Goal: Task Accomplishment & Management: Complete application form

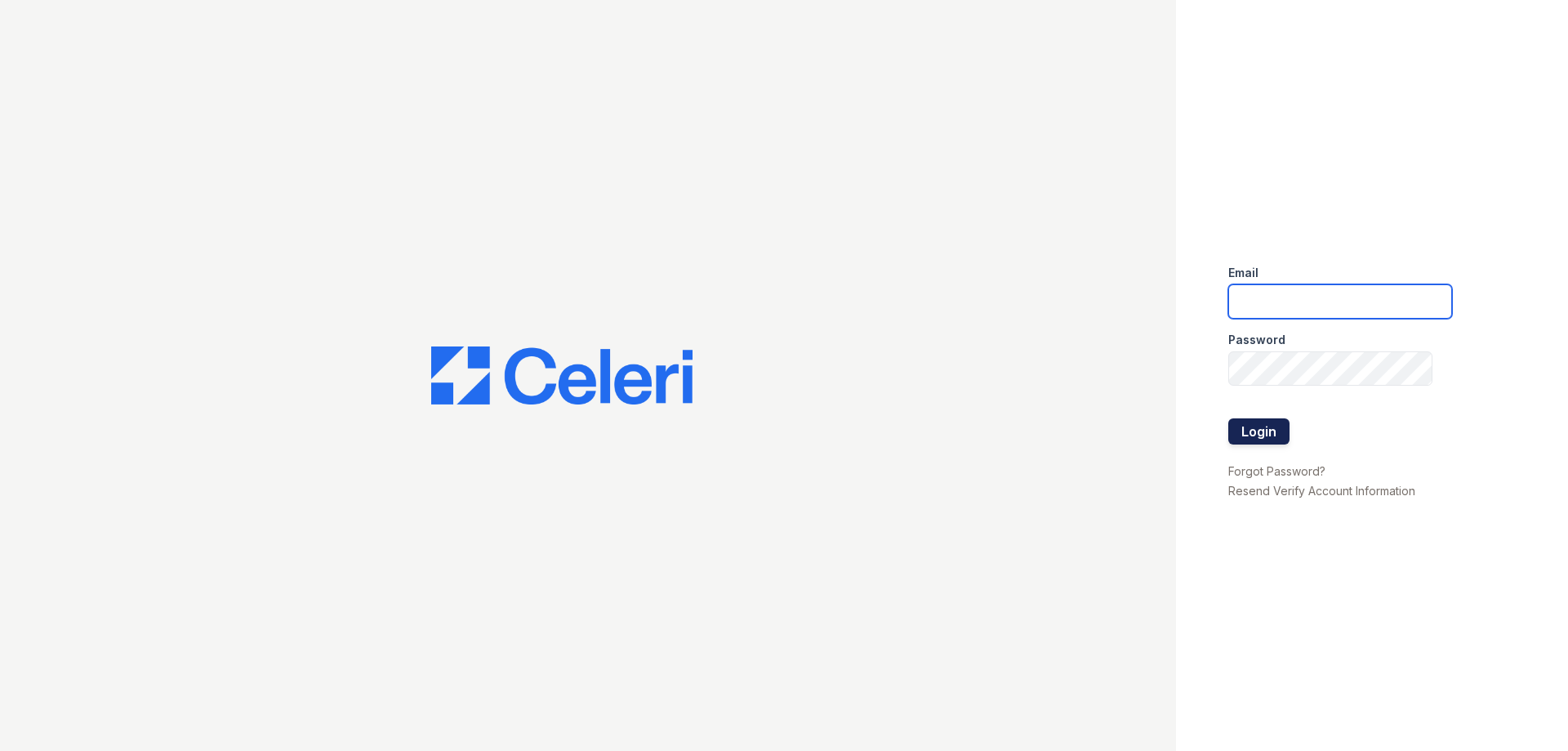
type input "[PERSON_NAME][EMAIL_ADDRESS][DOMAIN_NAME]"
click at [1244, 429] on button "Login" at bounding box center [1259, 431] width 62 height 26
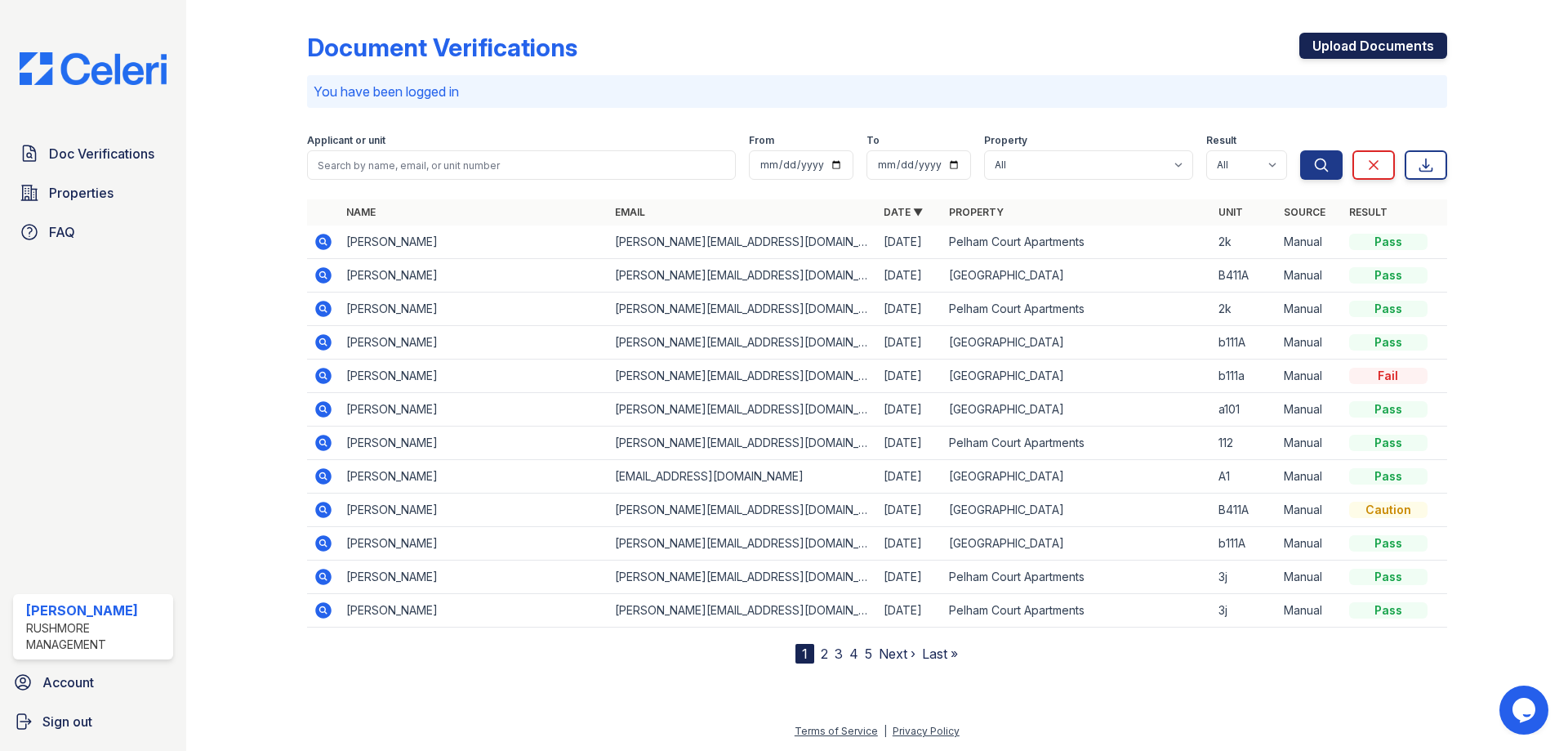
click at [1352, 52] on link "Upload Documents" at bounding box center [1373, 45] width 148 height 26
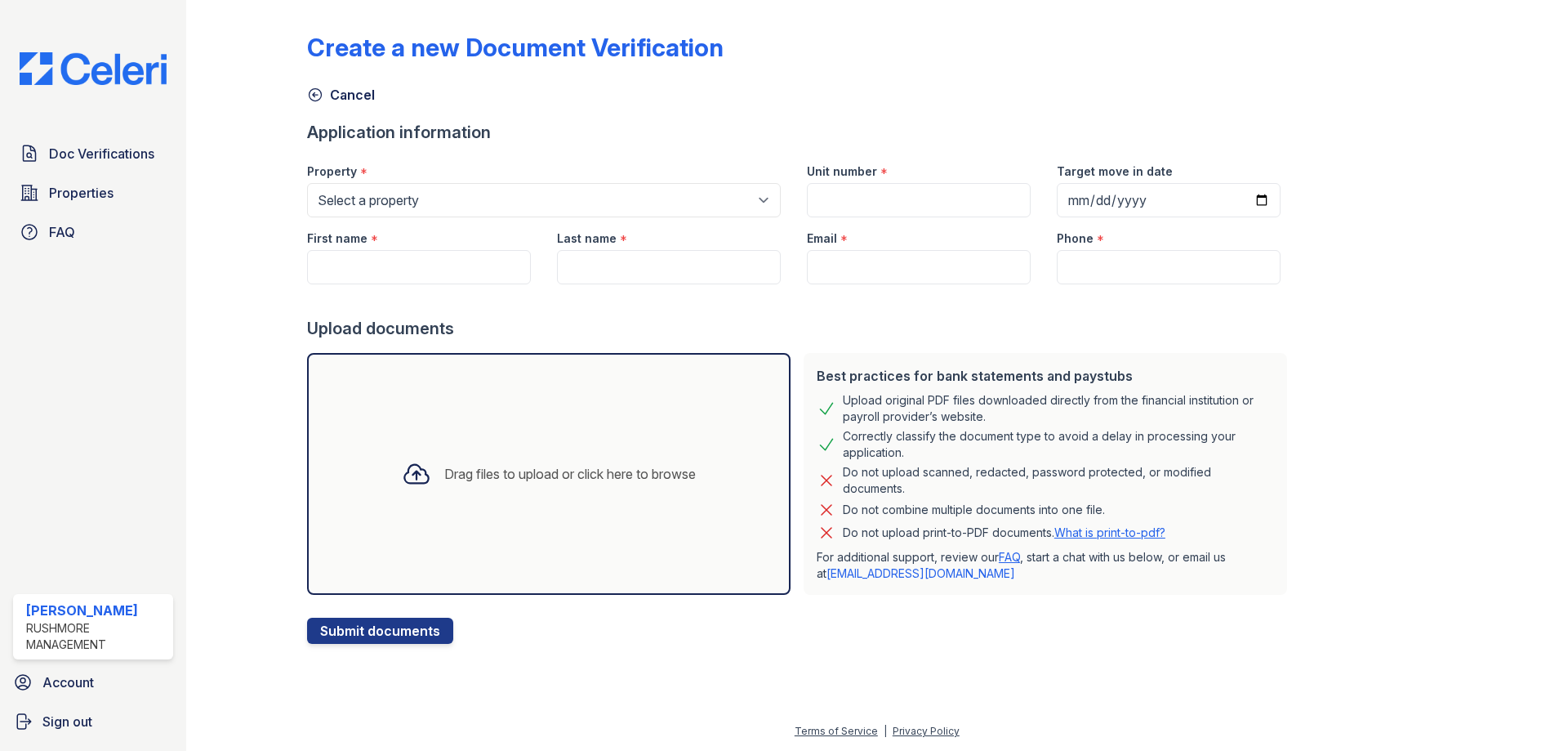
click at [471, 495] on div "Drag files to upload or click here to browse" at bounding box center [549, 474] width 320 height 55
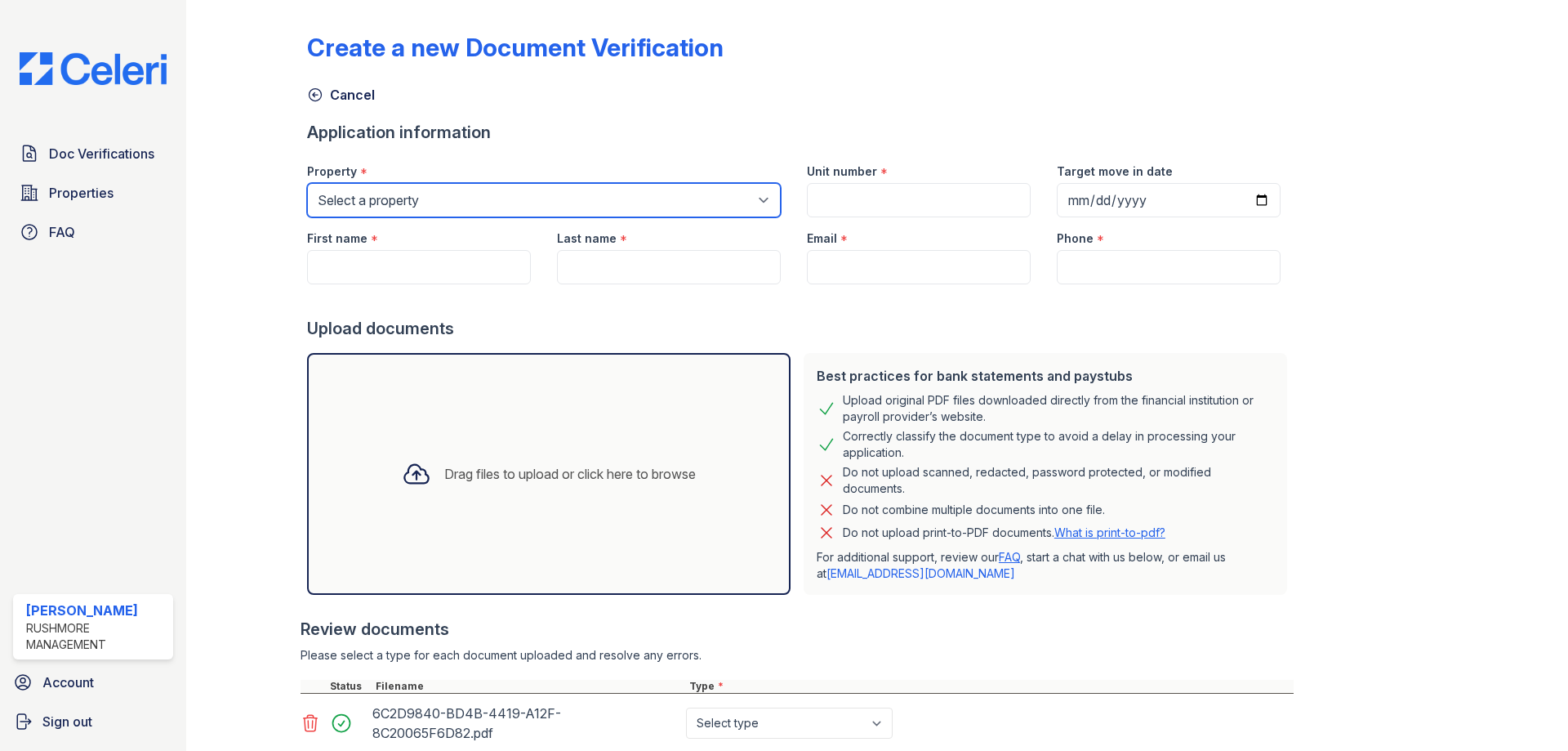
click at [642, 200] on select "Select a property [GEOGRAPHIC_DATA] [GEOGRAPHIC_DATA]" at bounding box center [543, 200] width 473 height 34
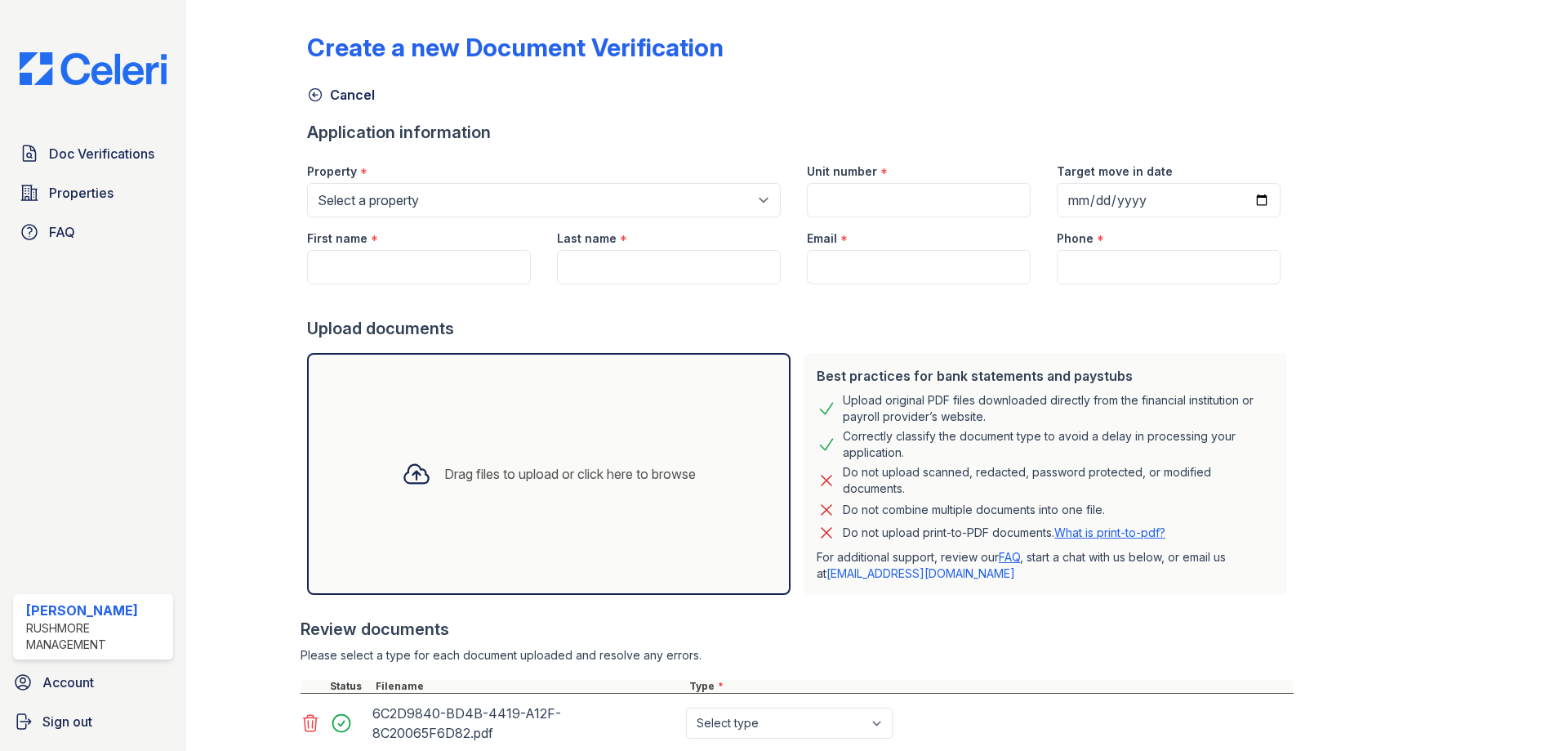
click at [919, 334] on div "Upload documents" at bounding box center [800, 328] width 987 height 23
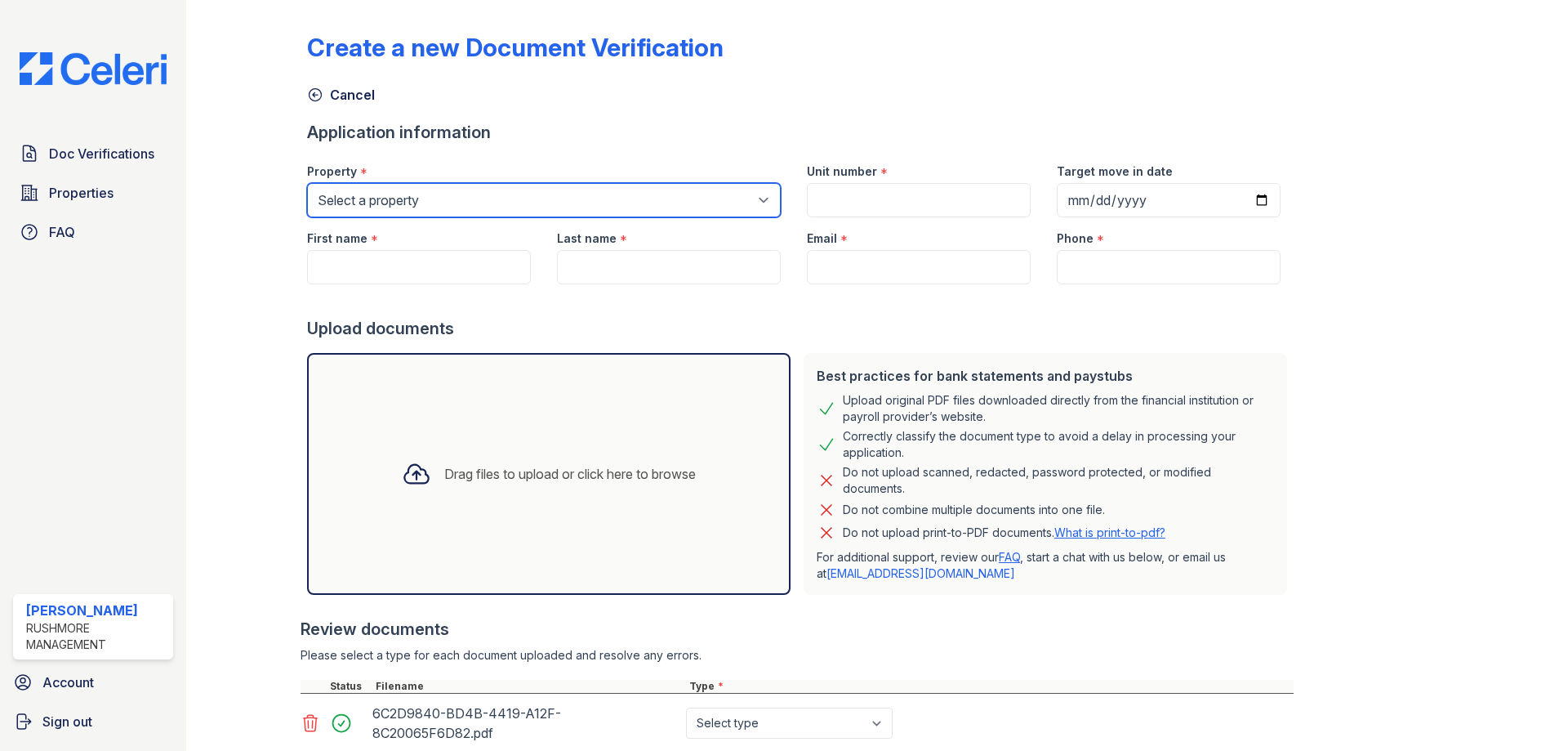
click at [666, 208] on select "Select a property [GEOGRAPHIC_DATA] [GEOGRAPHIC_DATA]" at bounding box center [543, 200] width 473 height 34
select select "609"
click at [307, 183] on select "Select a property [GEOGRAPHIC_DATA] [GEOGRAPHIC_DATA]" at bounding box center [543, 200] width 473 height 34
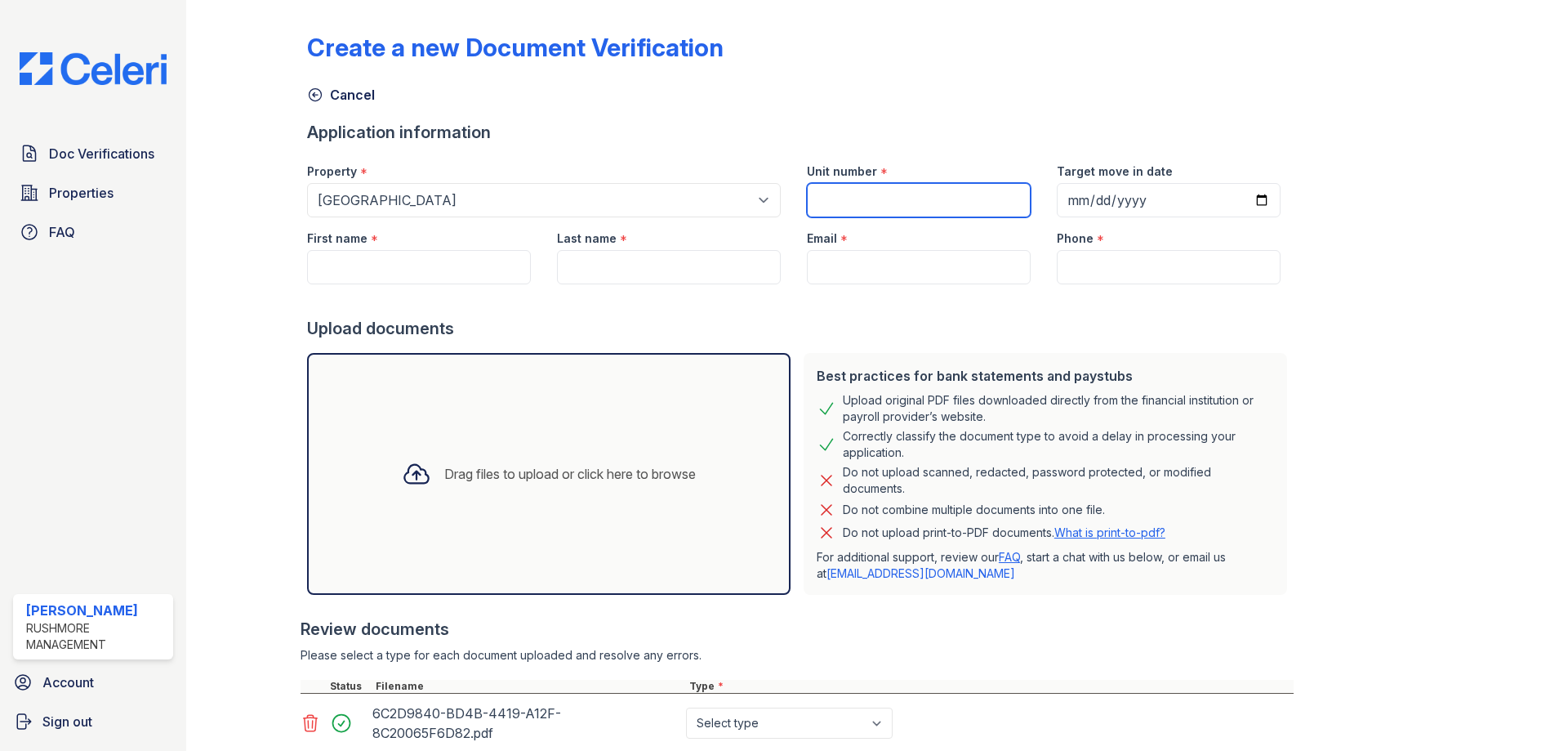
click at [875, 207] on input "Unit number" at bounding box center [918, 200] width 224 height 34
click at [531, 472] on div "Drag files to upload or click here to browse" at bounding box center [570, 475] width 252 height 20
click at [913, 195] on input "Unit number" at bounding box center [918, 200] width 224 height 34
type input "B411A"
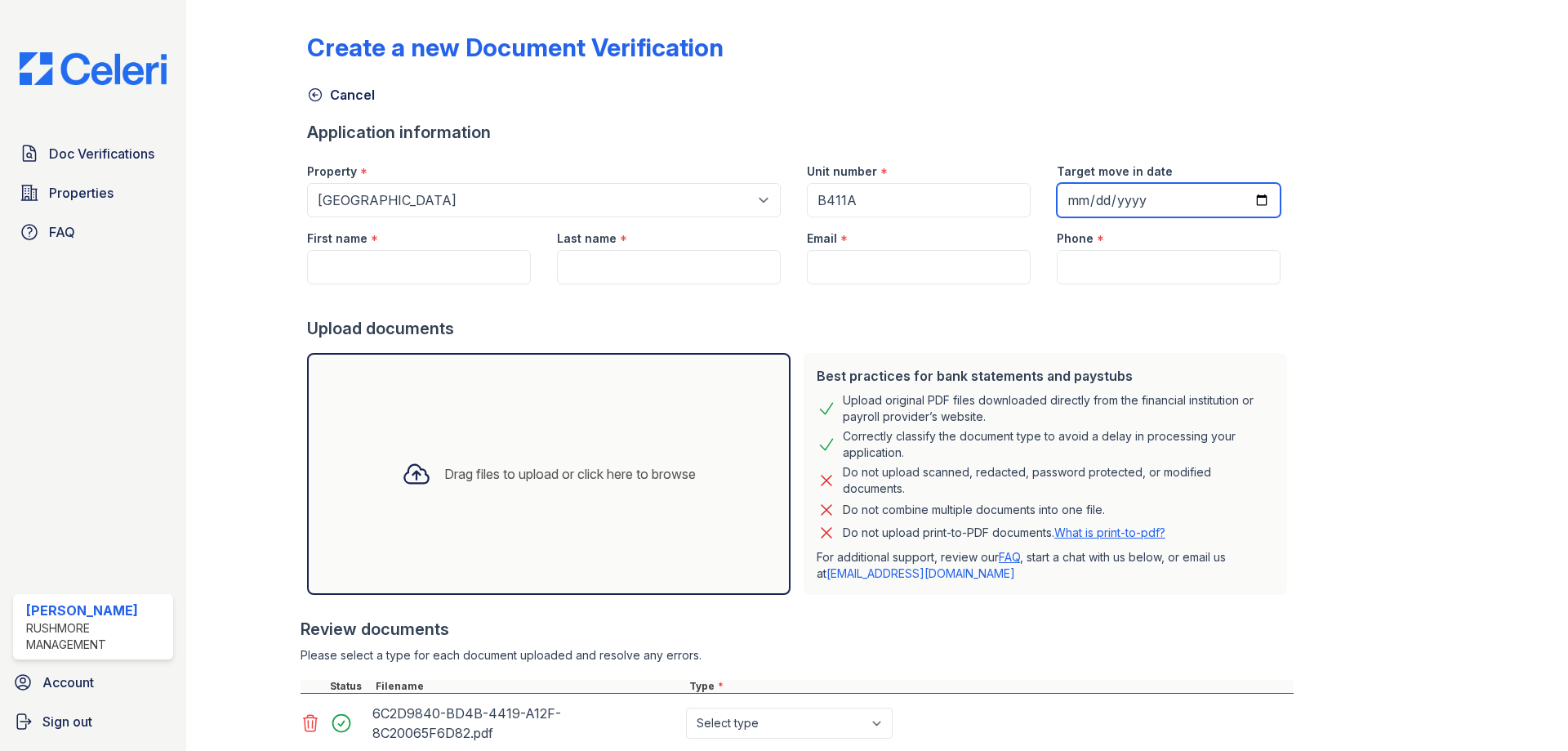
click at [1214, 203] on input "Target move in date" at bounding box center [1169, 200] width 224 height 34
click at [1246, 197] on input "Target move in date" at bounding box center [1169, 200] width 224 height 34
type input "[DATE]"
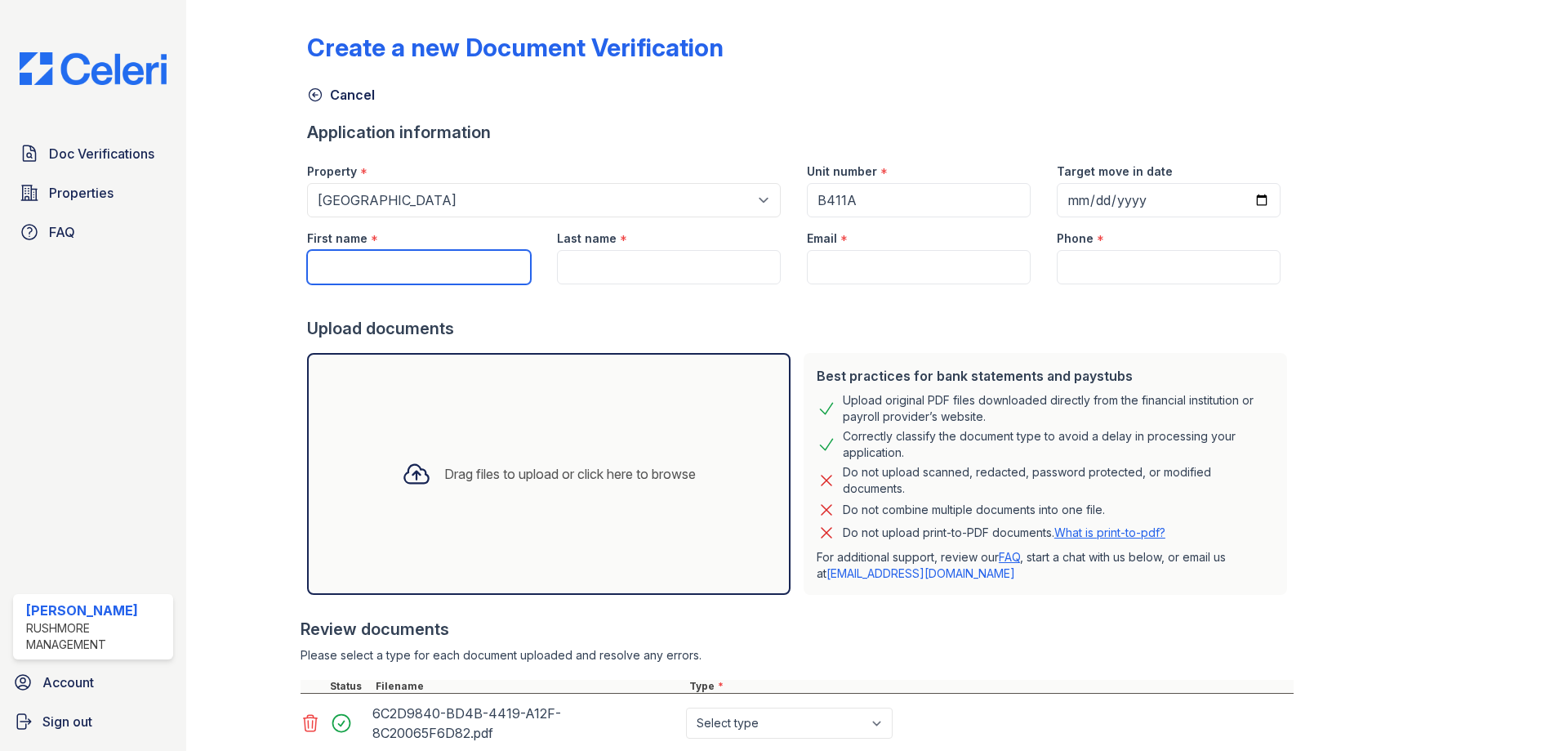
click at [336, 274] on input "First name" at bounding box center [418, 267] width 224 height 34
type input "Mia"
click at [644, 274] on input "Last name" at bounding box center [668, 267] width 224 height 34
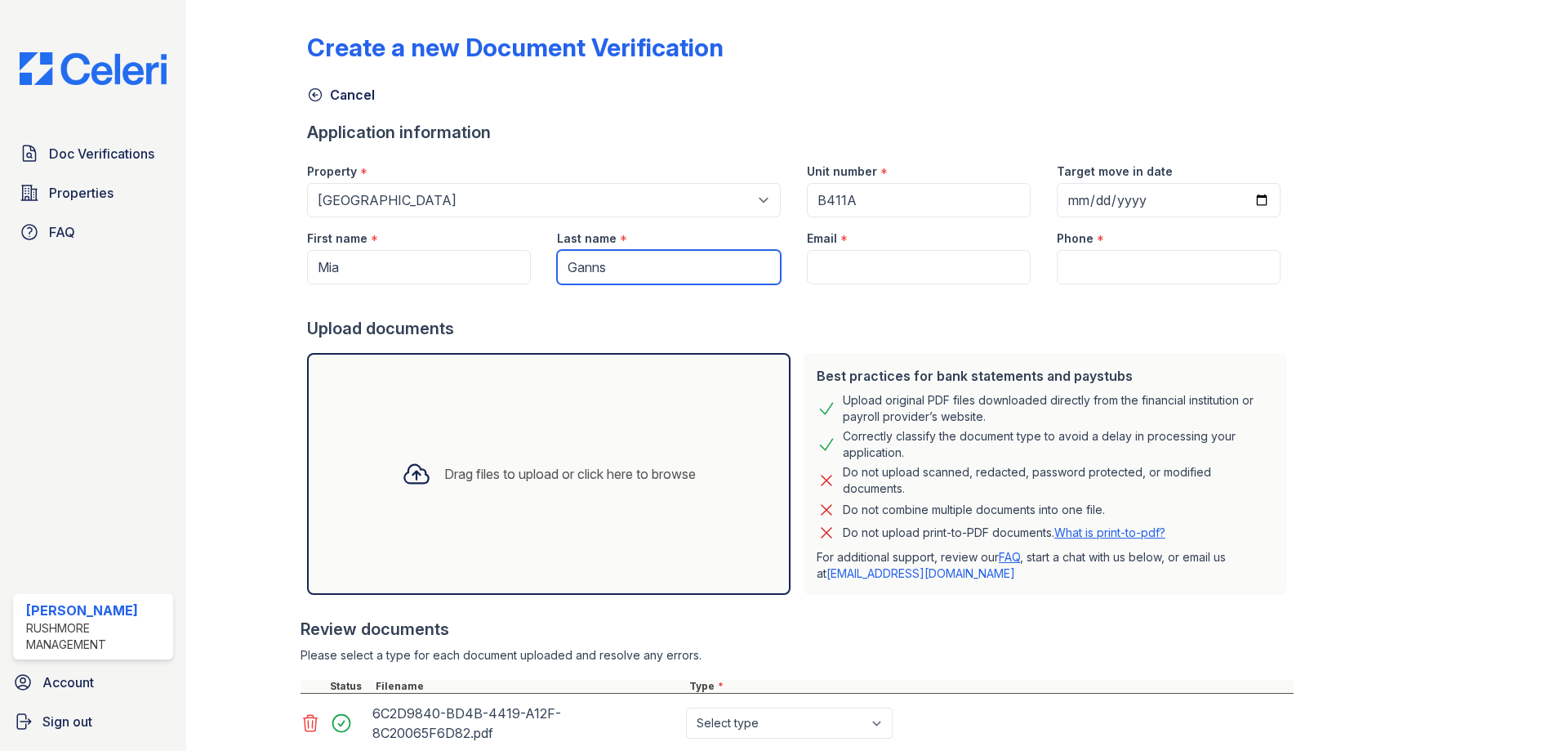
type input "Ganns"
click at [899, 265] on input "Email" at bounding box center [918, 267] width 224 height 34
type input "[PERSON_NAME][EMAIL_ADDRESS][DOMAIN_NAME]"
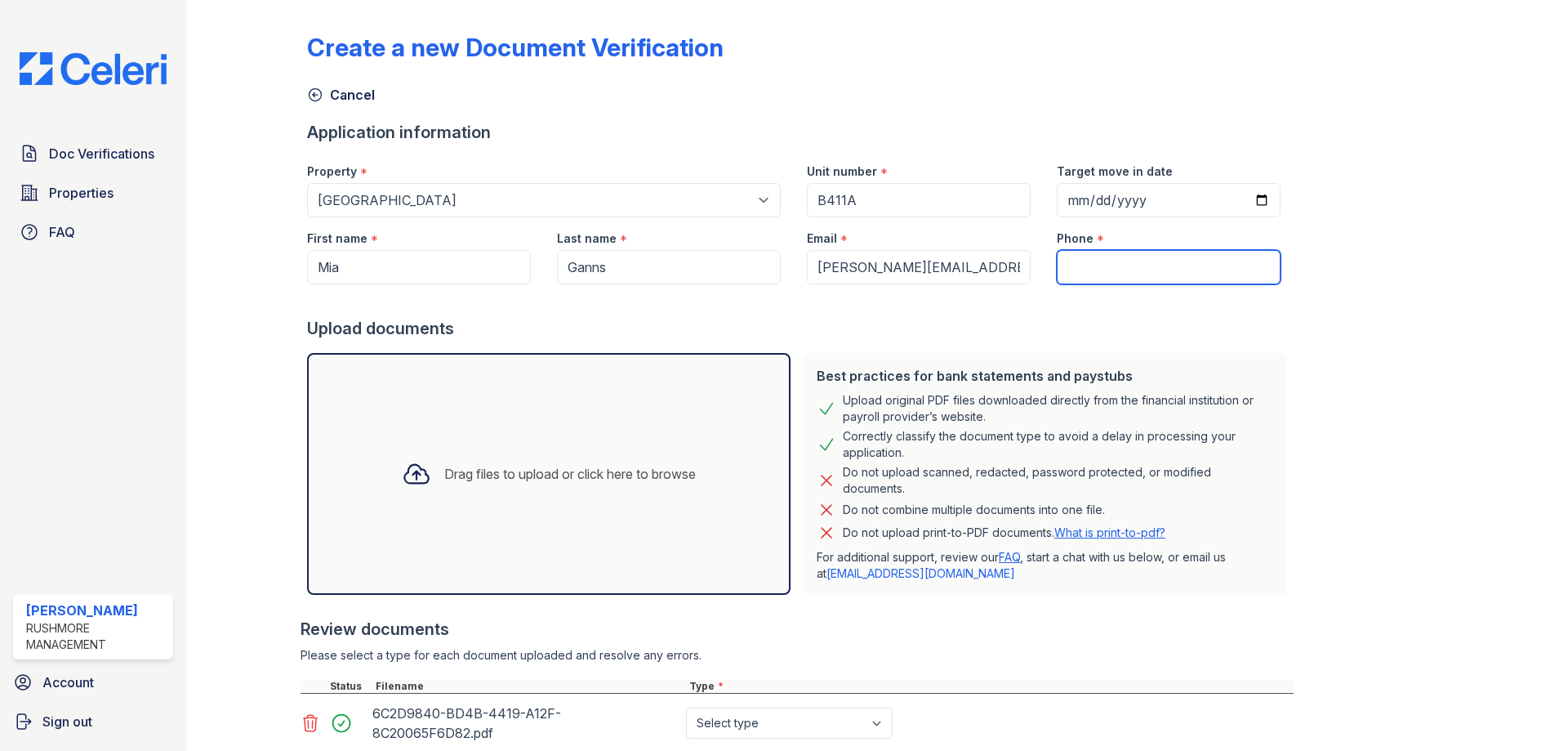
click at [1114, 255] on input "Phone" at bounding box center [1169, 267] width 224 height 34
type input "2154388060"
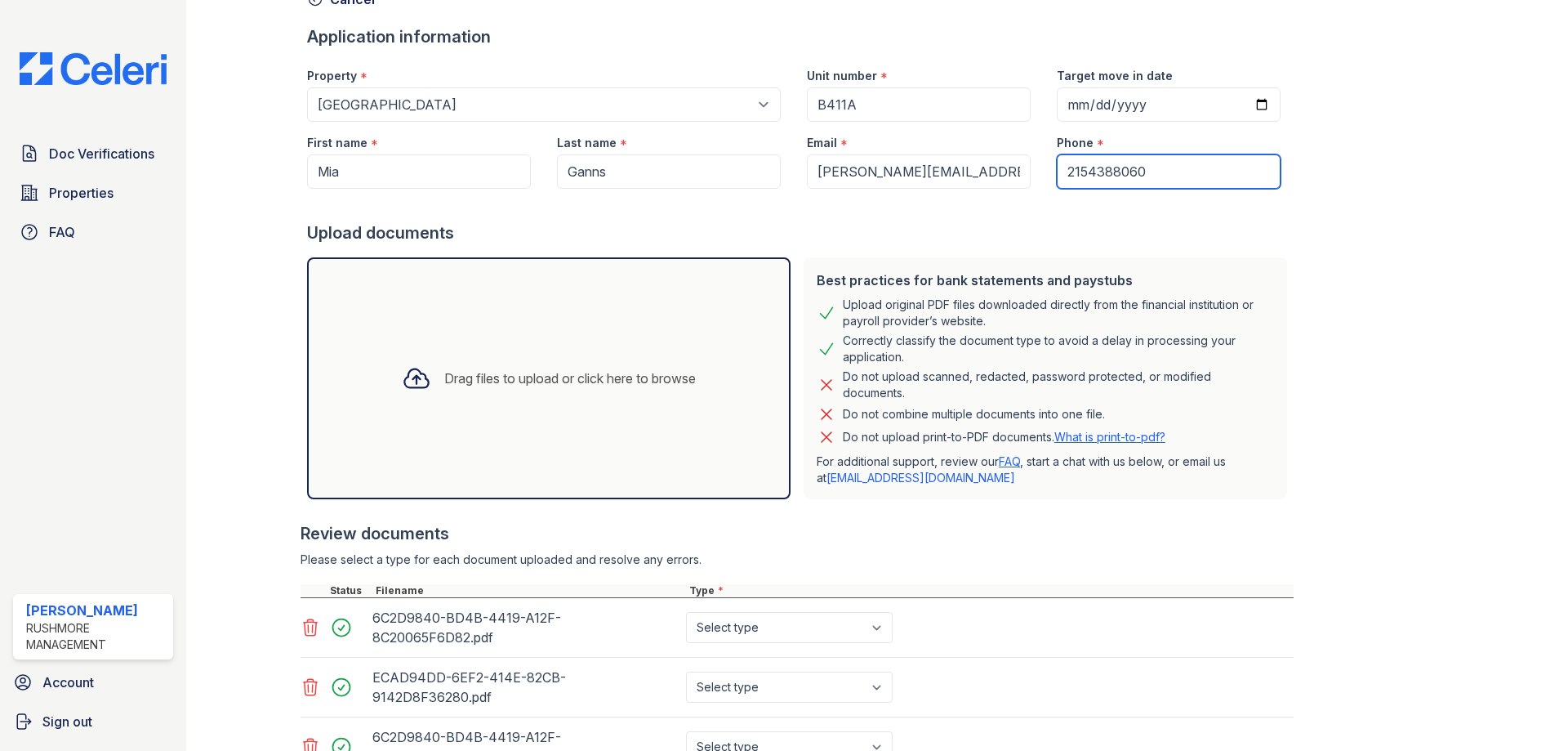
scroll to position [296, 0]
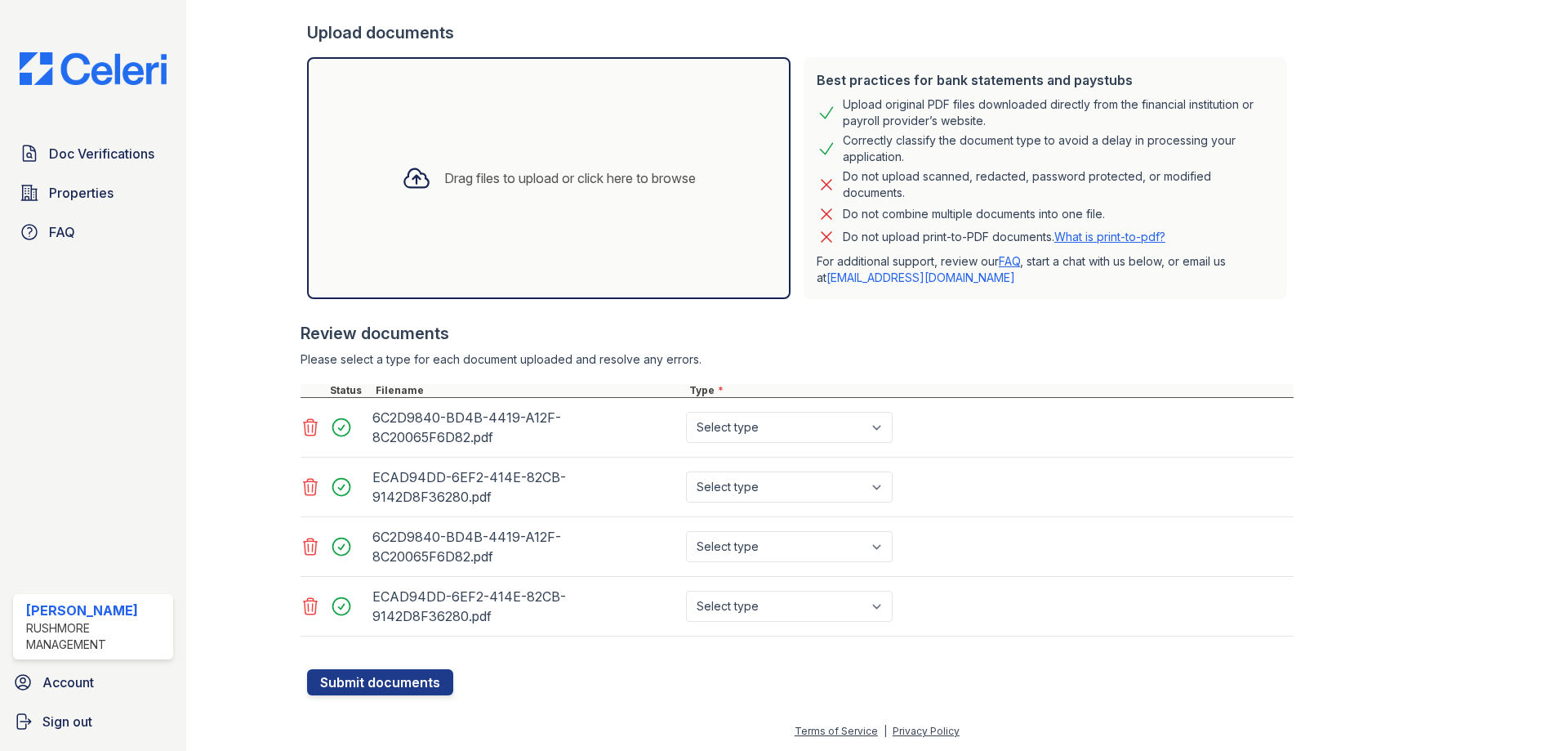
click at [317, 608] on icon at bounding box center [311, 607] width 20 height 20
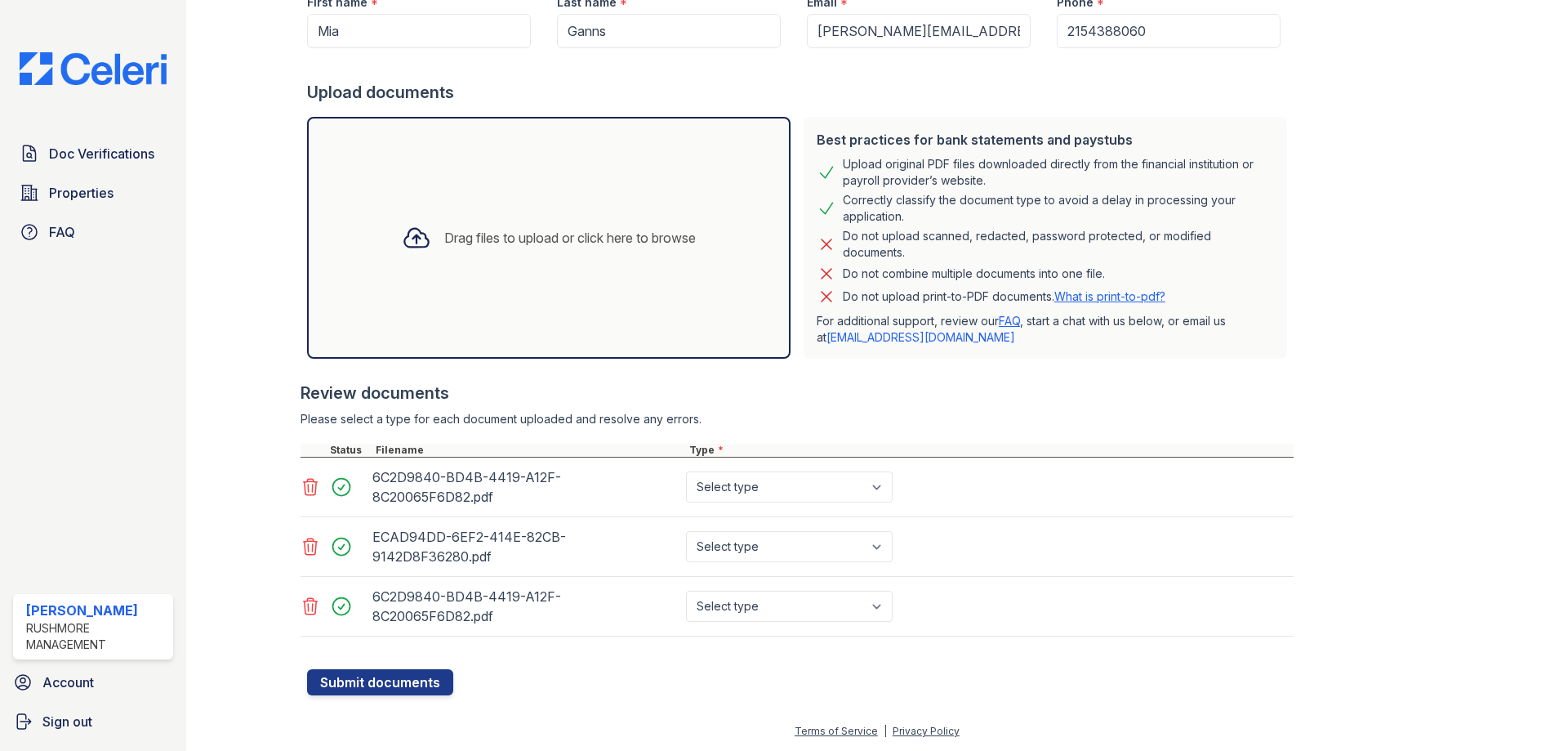
click at [315, 602] on icon at bounding box center [311, 606] width 14 height 16
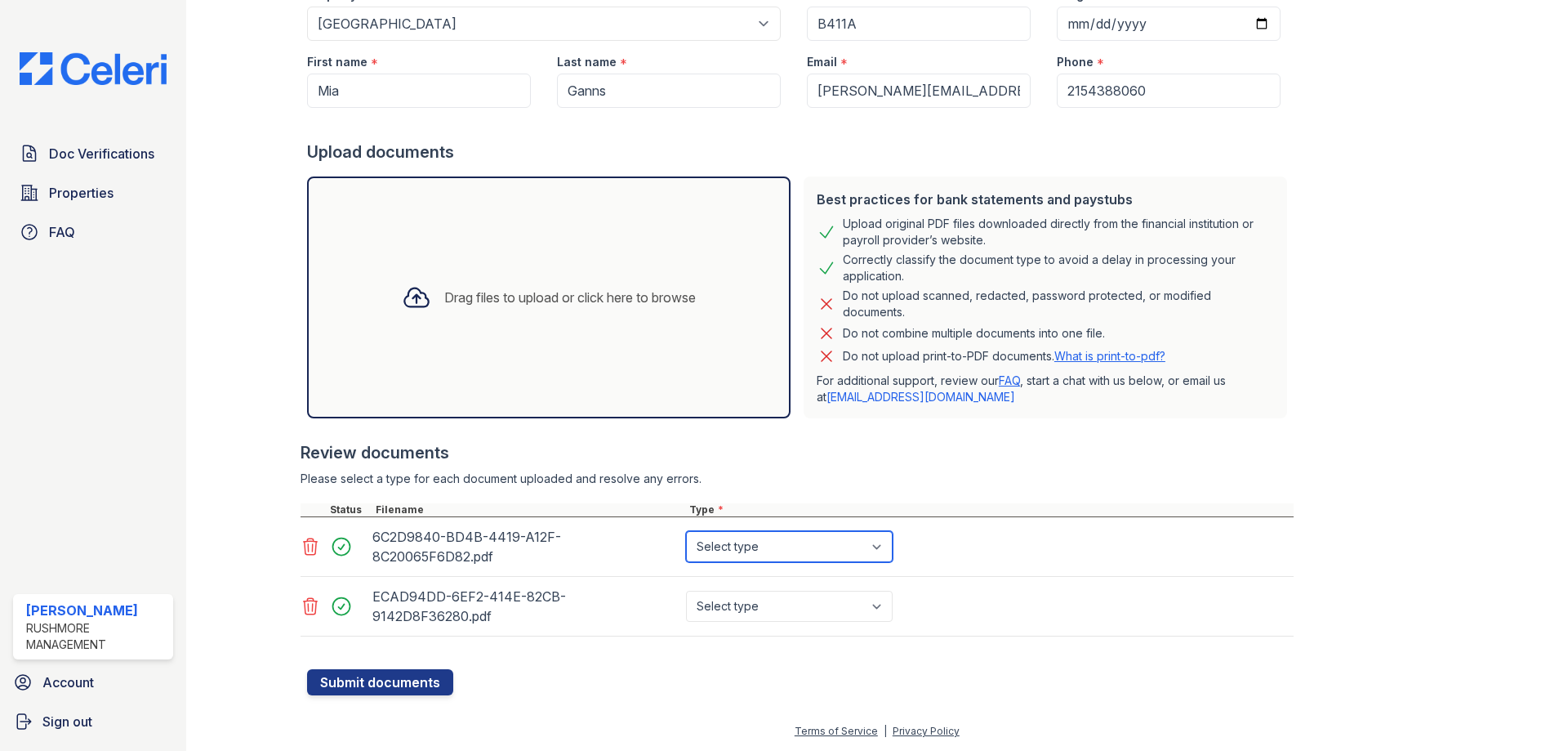
click at [782, 538] on select "Select type Paystub Bank Statement Offer Letter Tax Documents Benefit Award Let…" at bounding box center [789, 546] width 206 height 31
select select "bank_statement"
click at [686, 531] on select "Select type Paystub Bank Statement Offer Letter Tax Documents Benefit Award Let…" at bounding box center [789, 546] width 206 height 31
click at [763, 612] on select "Select type Paystub Bank Statement Offer Letter Tax Documents Benefit Award Let…" at bounding box center [789, 606] width 206 height 31
select select "bank_statement"
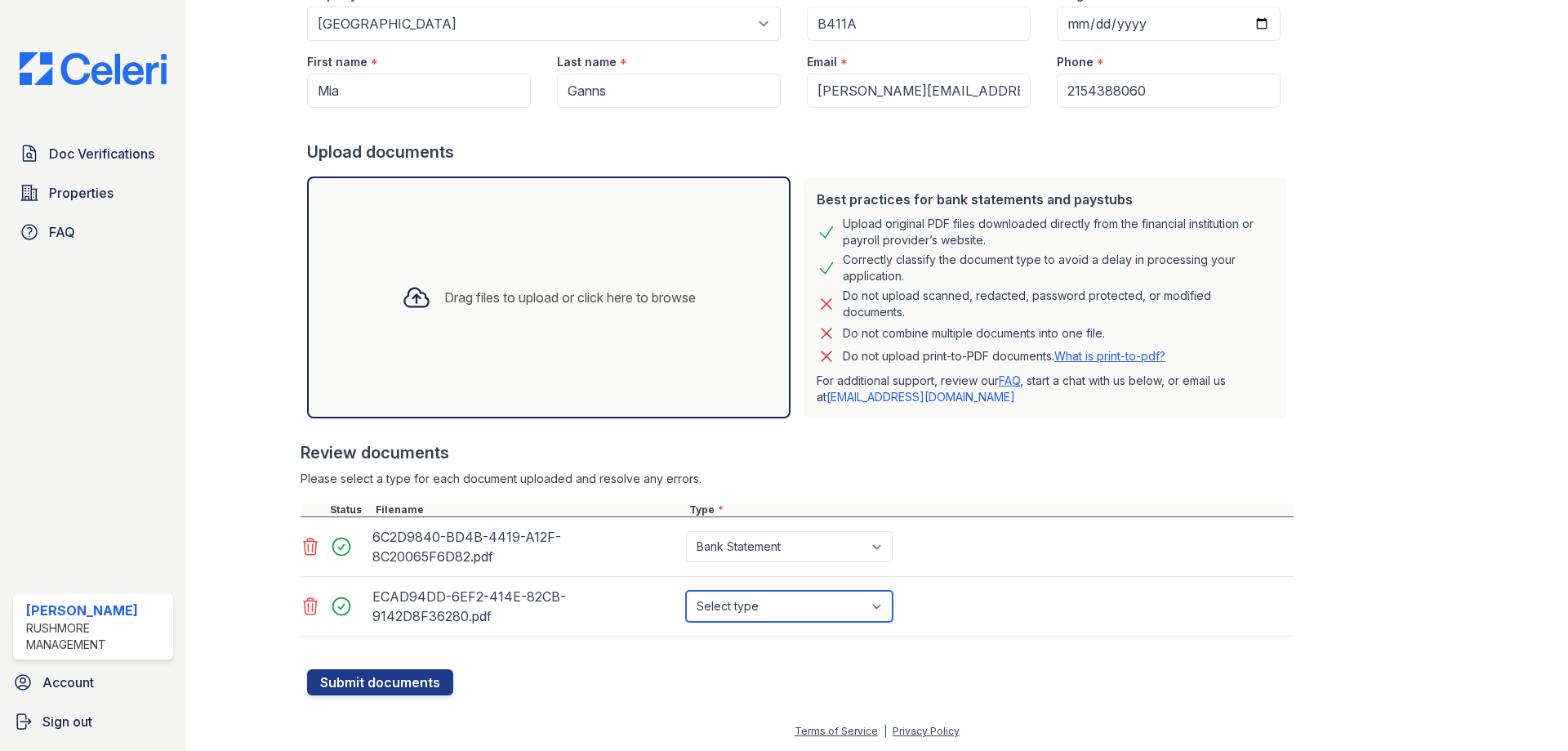
click at [686, 591] on select "Select type Paystub Bank Statement Offer Letter Tax Documents Benefit Award Let…" at bounding box center [789, 606] width 206 height 31
click at [383, 680] on button "Submit documents" at bounding box center [380, 682] width 147 height 26
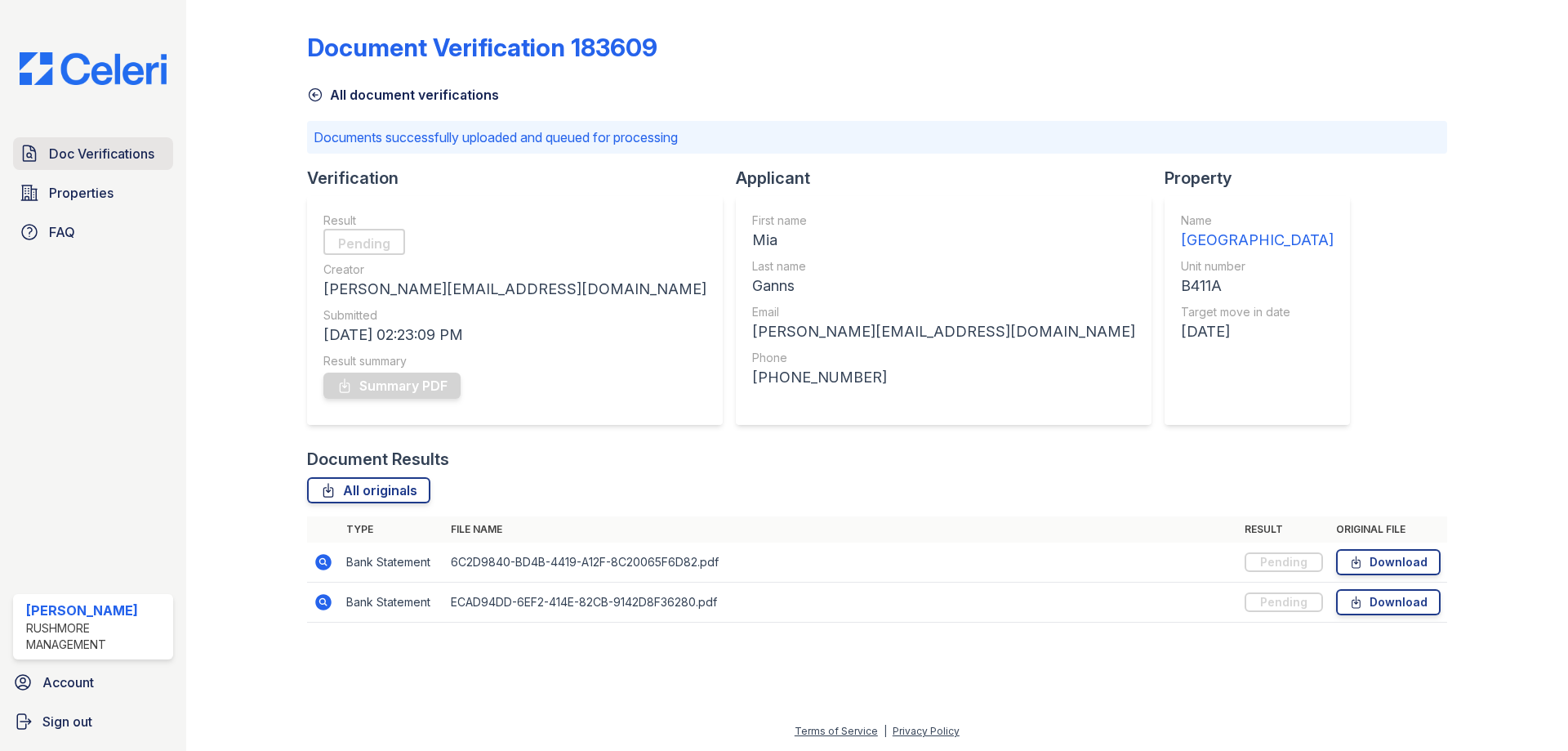
click at [80, 147] on span "Doc Verifications" at bounding box center [101, 154] width 105 height 20
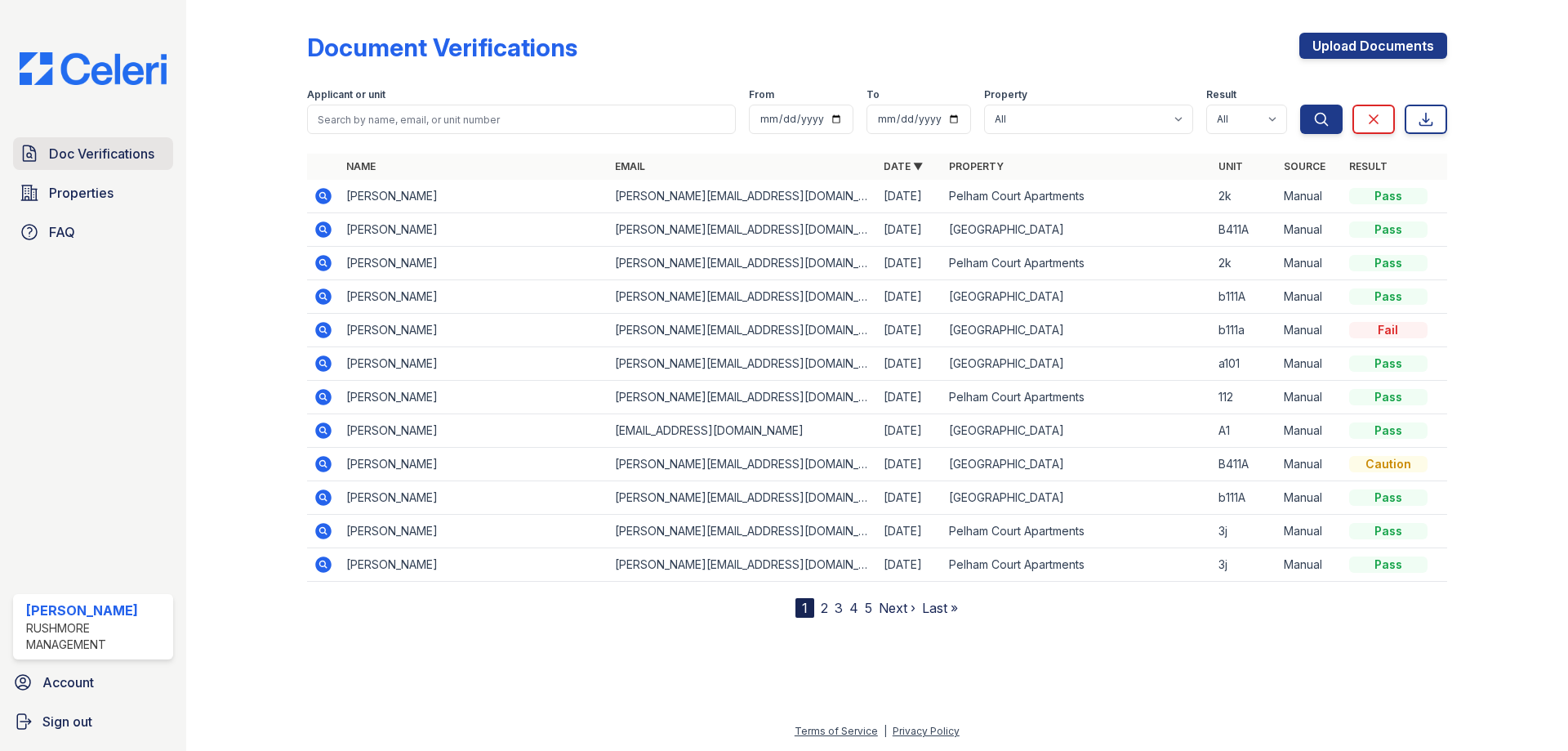
click at [81, 158] on span "Doc Verifications" at bounding box center [101, 154] width 105 height 20
